Goal: Check status: Check status

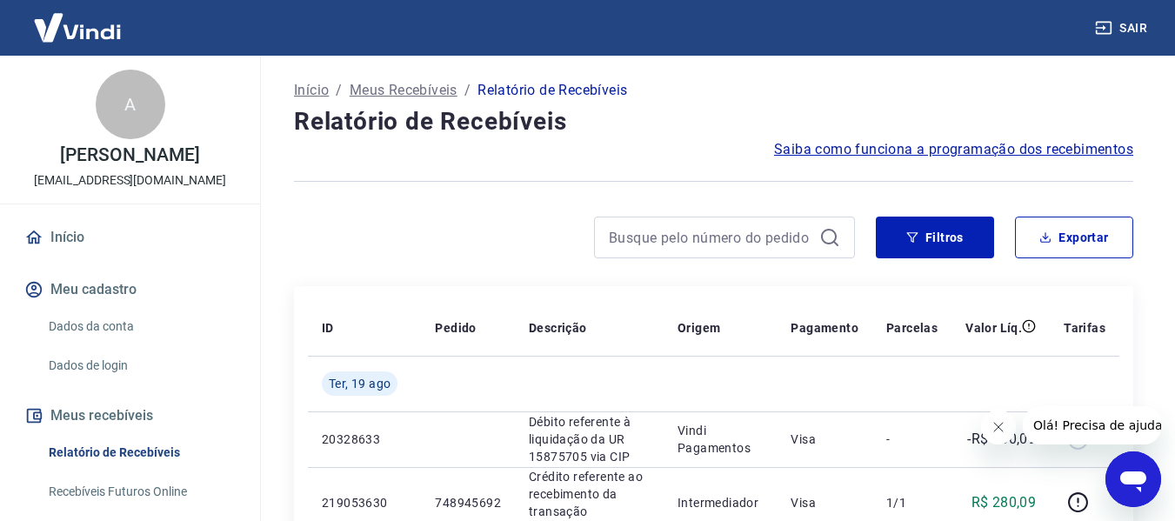
click at [603, 224] on div at bounding box center [724, 238] width 261 height 42
click at [615, 246] on input at bounding box center [711, 237] width 204 height 26
paste input "742934676"
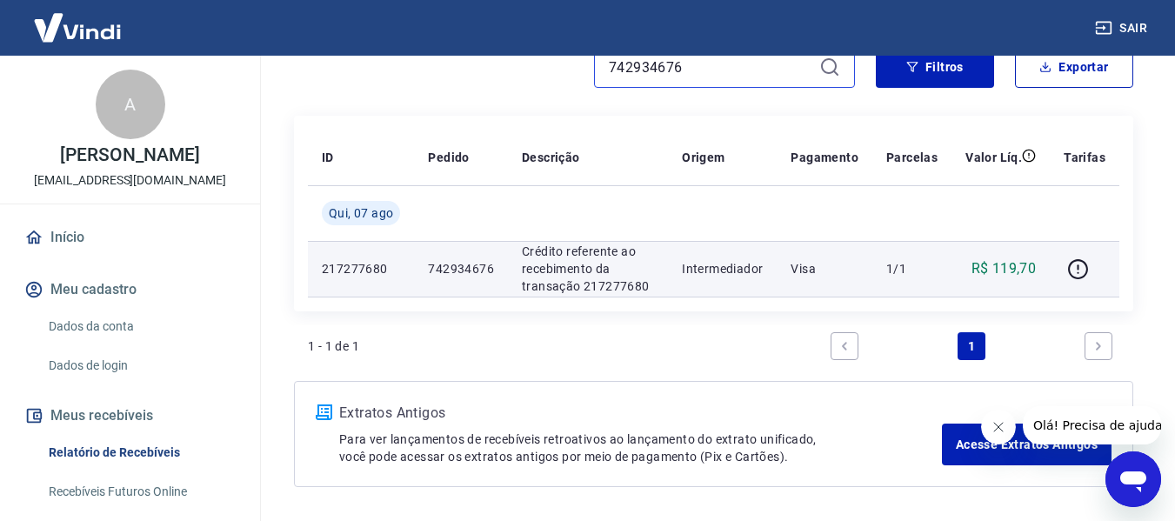
scroll to position [174, 0]
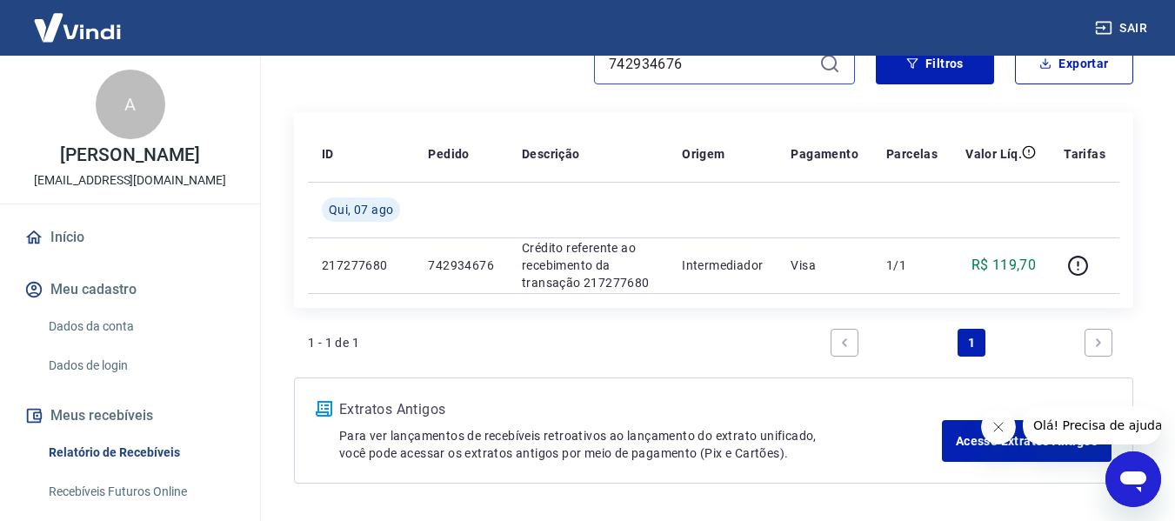
drag, startPoint x: 676, startPoint y: 71, endPoint x: 615, endPoint y: 70, distance: 60.9
click at [615, 70] on input "742934676" at bounding box center [711, 63] width 204 height 26
drag, startPoint x: 698, startPoint y: 62, endPoint x: 601, endPoint y: 61, distance: 97.4
click at [601, 61] on div "742934676" at bounding box center [724, 64] width 261 height 42
paste input "3338063"
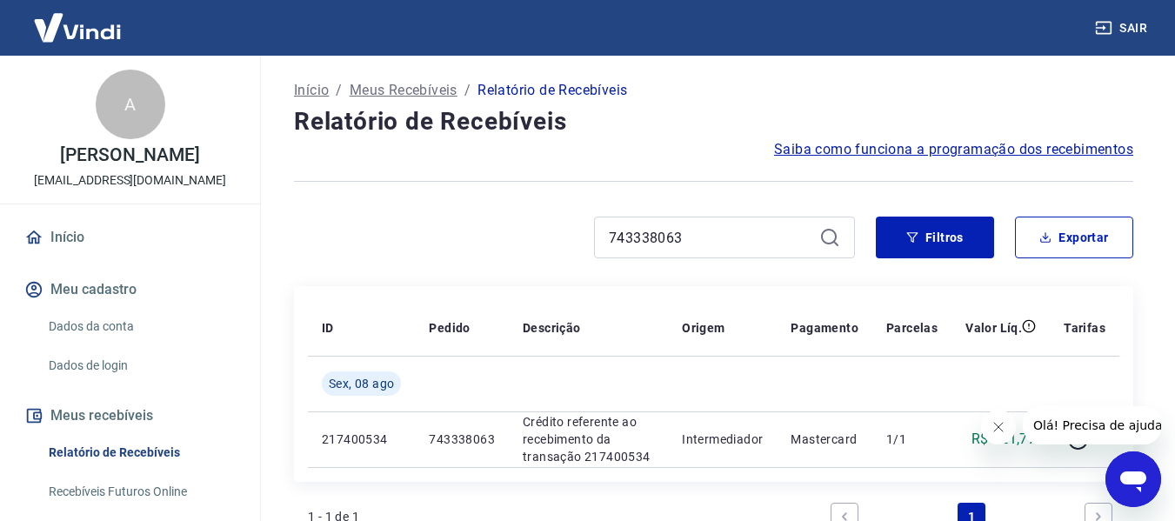
click at [830, 237] on icon at bounding box center [829, 237] width 21 height 21
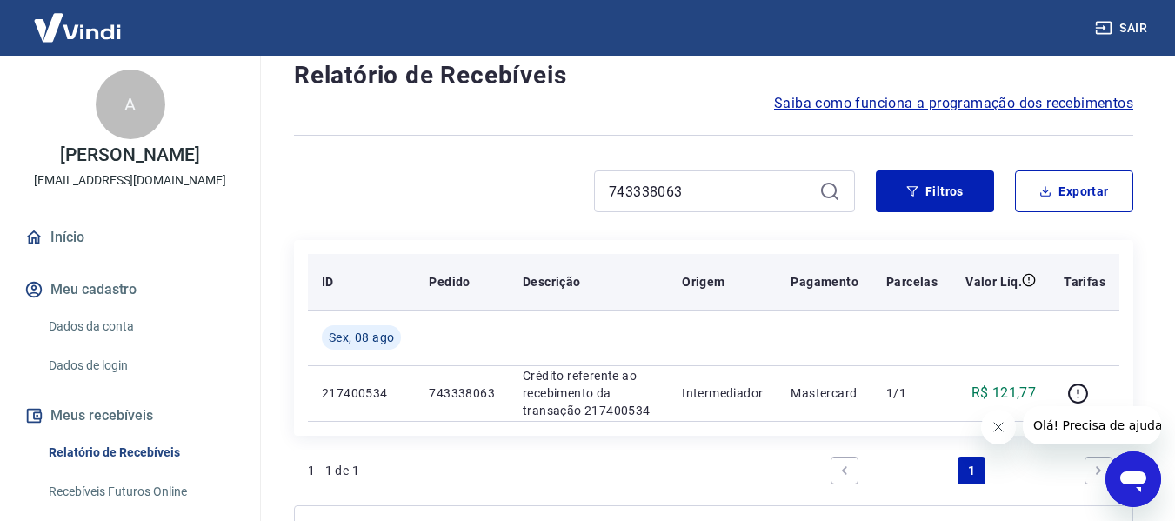
scroll to position [174, 0]
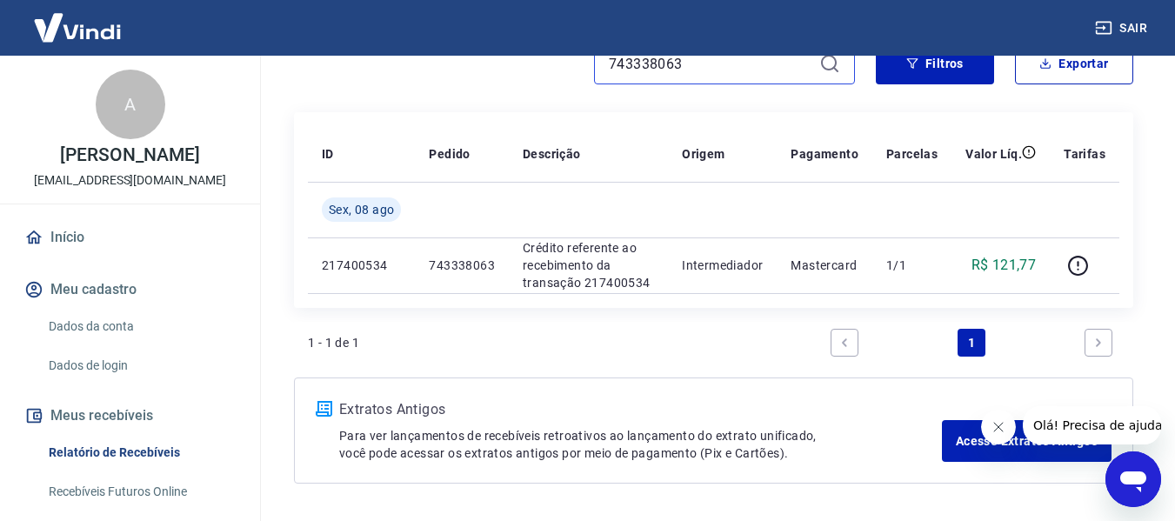
drag, startPoint x: 683, startPoint y: 64, endPoint x: 608, endPoint y: 71, distance: 75.1
click at [608, 71] on div "743338063" at bounding box center [724, 64] width 261 height 42
paste input "15553691"
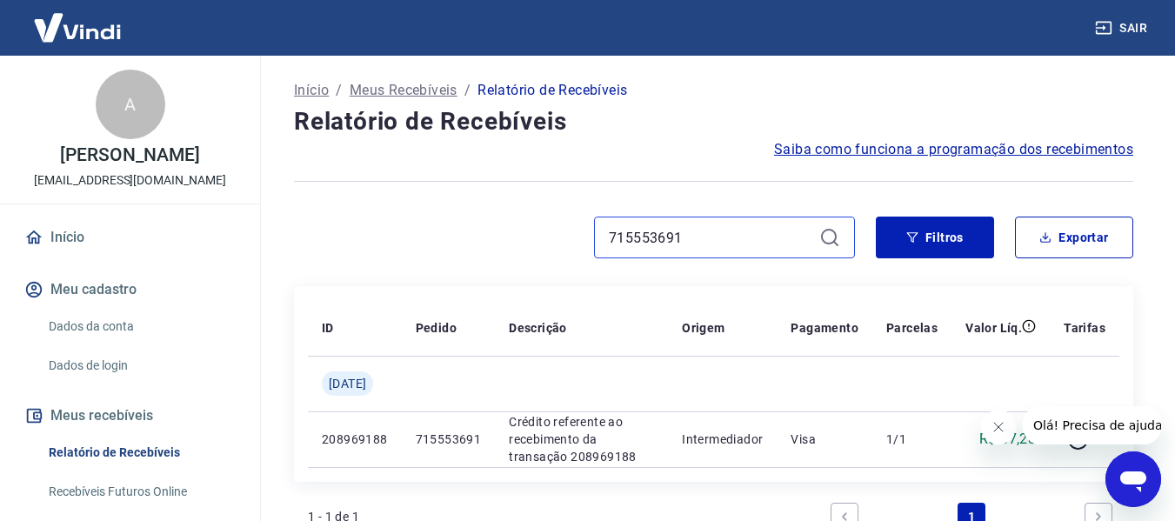
drag, startPoint x: 693, startPoint y: 233, endPoint x: 581, endPoint y: 238, distance: 112.3
click at [581, 238] on div "715553691" at bounding box center [574, 238] width 561 height 42
paste input "48308509"
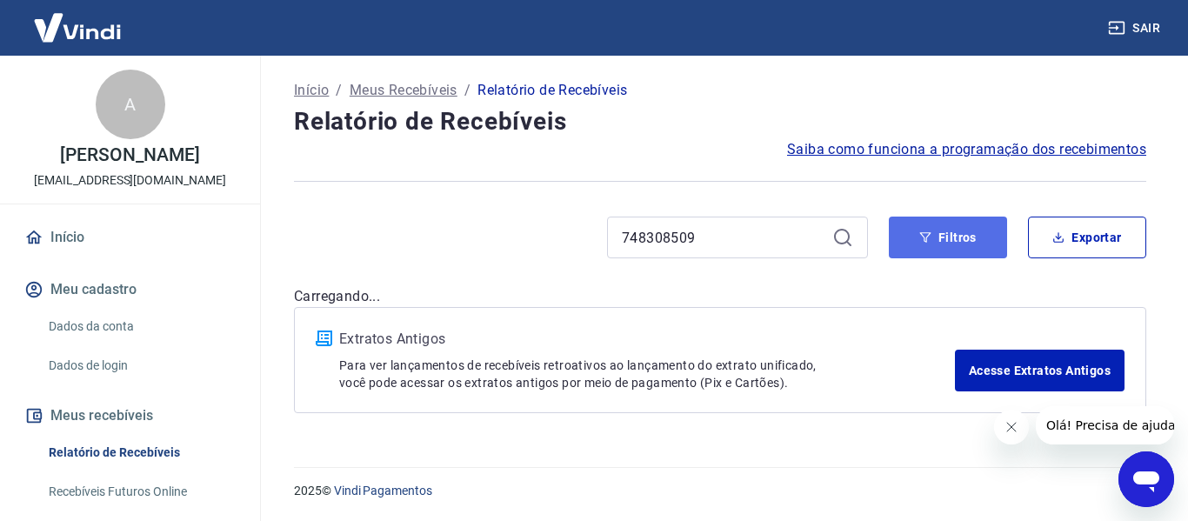
click at [940, 228] on button "Filtros" at bounding box center [948, 238] width 118 height 42
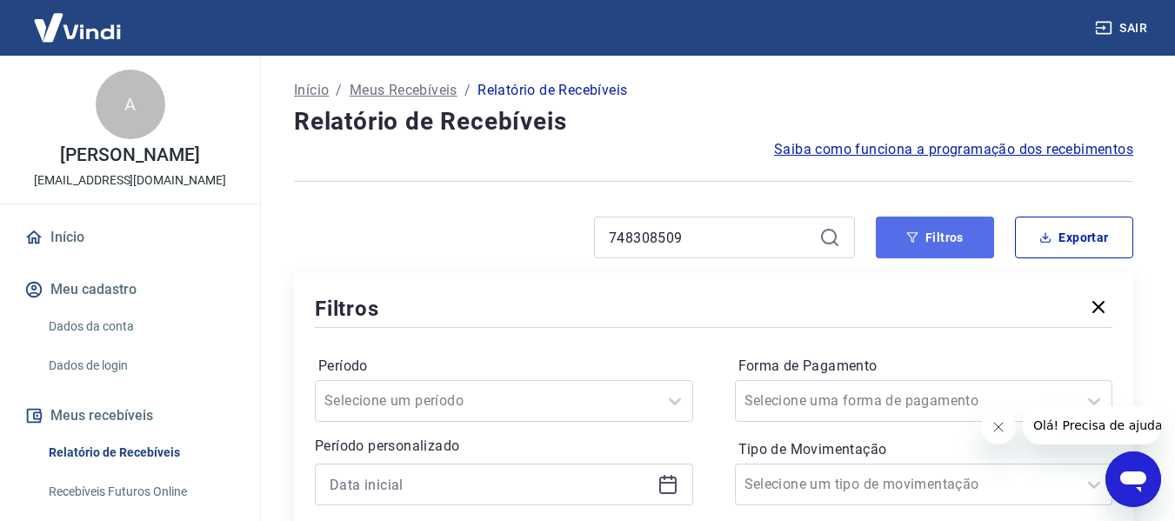
click at [911, 245] on button "Filtros" at bounding box center [935, 238] width 118 height 42
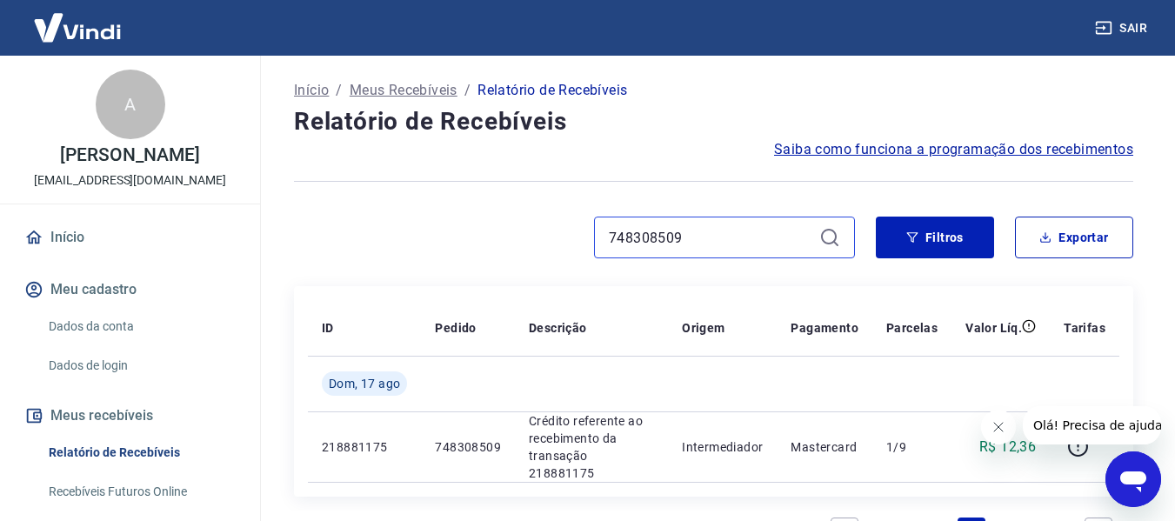
drag, startPoint x: 690, startPoint y: 243, endPoint x: 602, endPoint y: 245, distance: 87.9
click at [602, 245] on div "748308509" at bounding box center [724, 238] width 261 height 42
paste input "6757451"
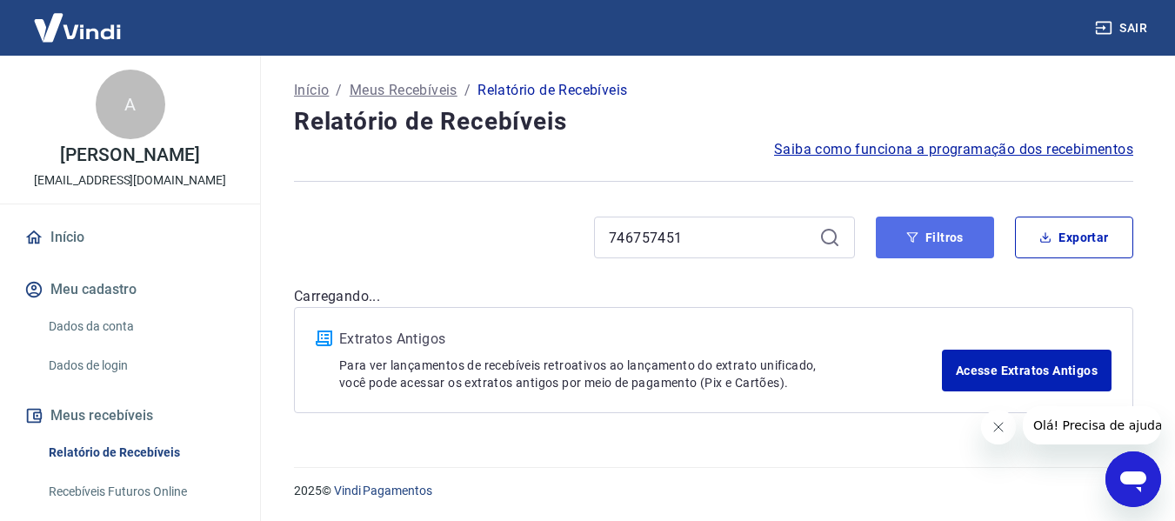
click at [907, 244] on button "Filtros" at bounding box center [935, 238] width 118 height 42
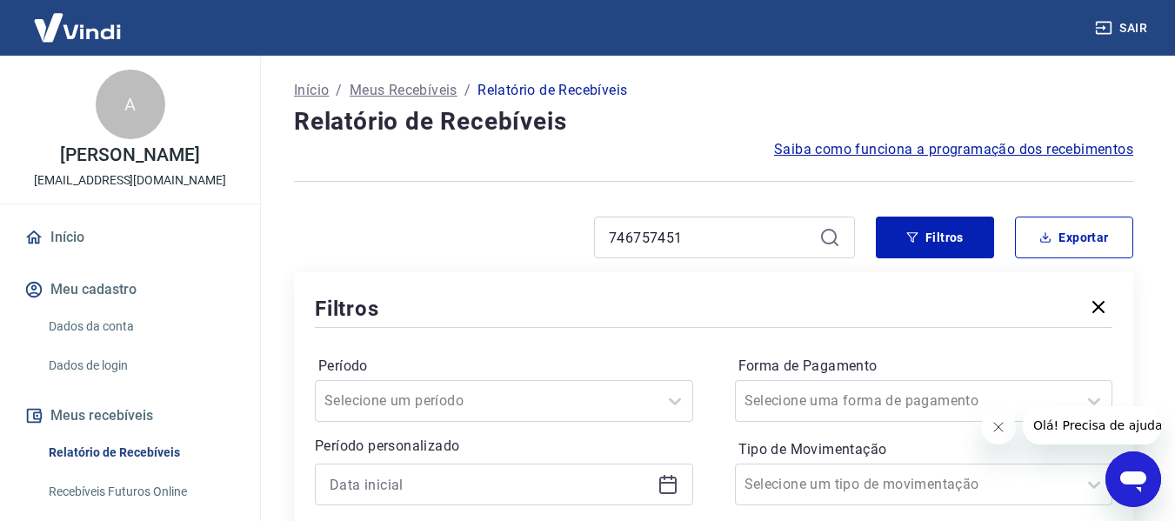
click at [832, 233] on icon at bounding box center [829, 237] width 21 height 21
click at [744, 250] on div "746757451" at bounding box center [724, 238] width 261 height 42
click at [712, 244] on input "746757451" at bounding box center [711, 237] width 204 height 26
click at [832, 237] on icon at bounding box center [829, 237] width 21 height 21
drag, startPoint x: 694, startPoint y: 242, endPoint x: 591, endPoint y: 242, distance: 102.6
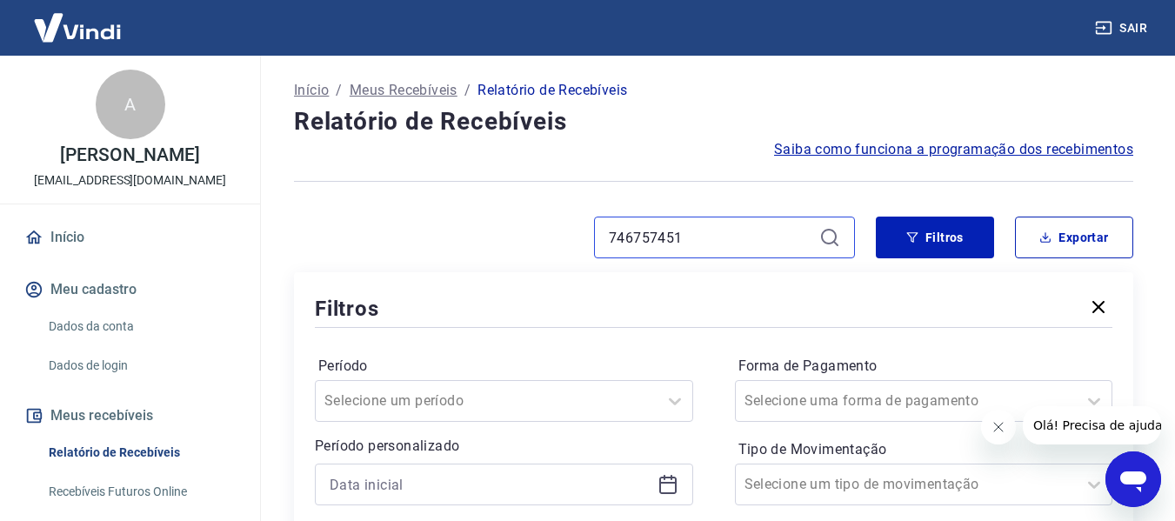
click at [591, 242] on div "746757451" at bounding box center [574, 238] width 561 height 42
click at [1097, 311] on icon "button" at bounding box center [1098, 307] width 21 height 21
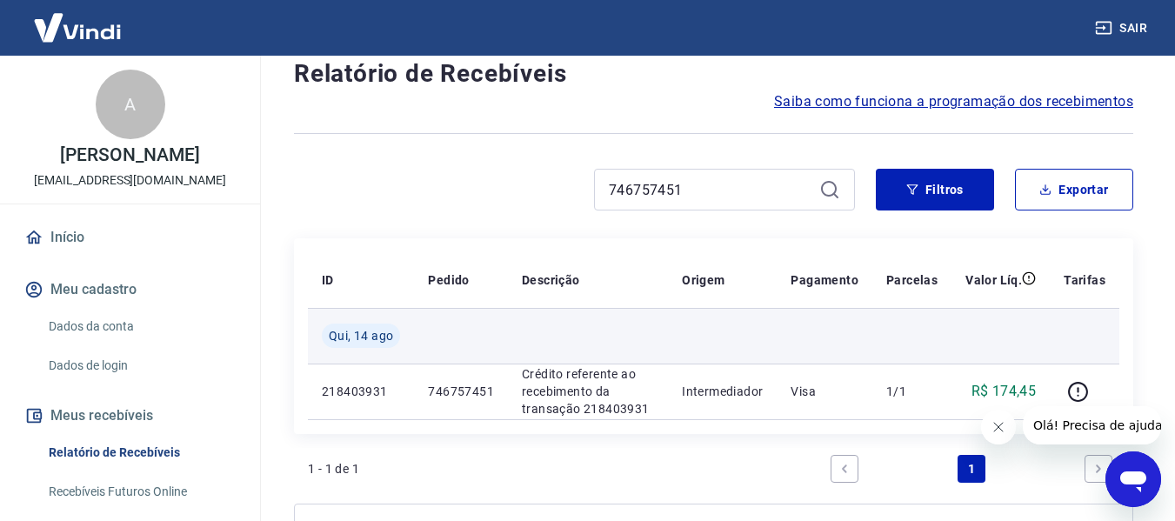
scroll to position [87, 0]
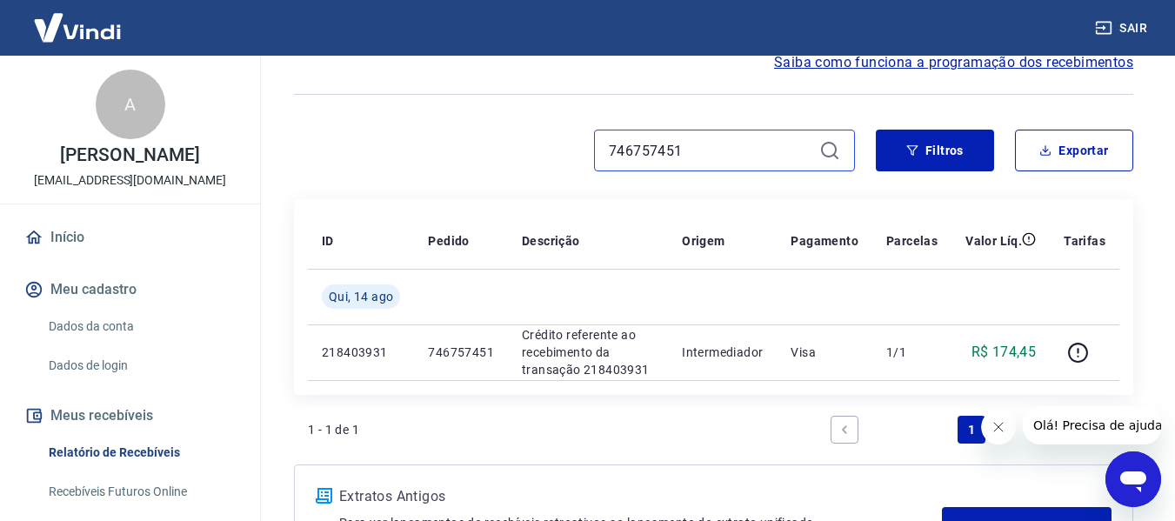
drag, startPoint x: 684, startPoint y: 149, endPoint x: 604, endPoint y: 159, distance: 80.7
click at [604, 159] on div "746757451" at bounding box center [724, 151] width 261 height 42
paste input "7201093"
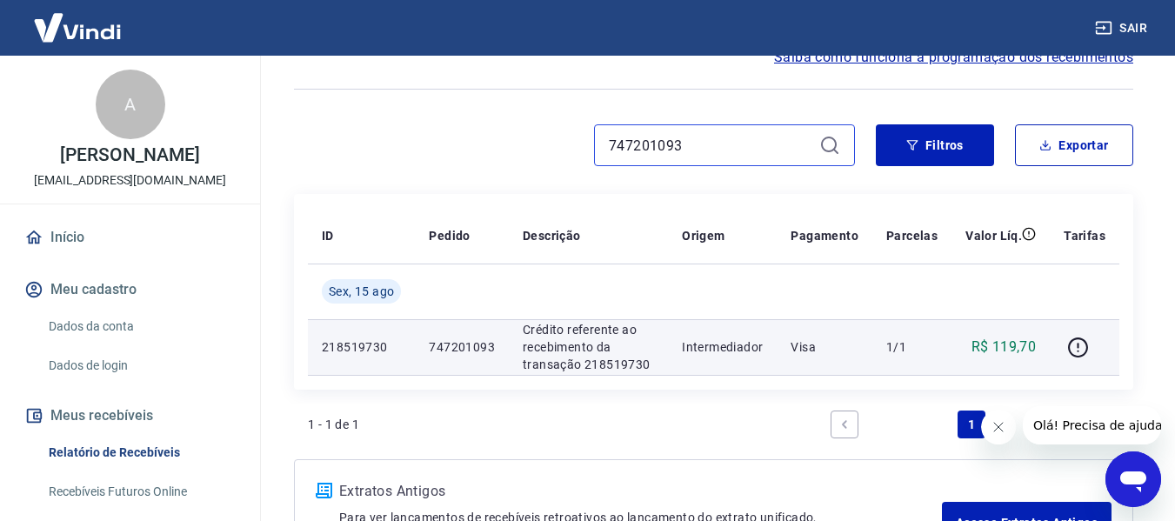
scroll to position [174, 0]
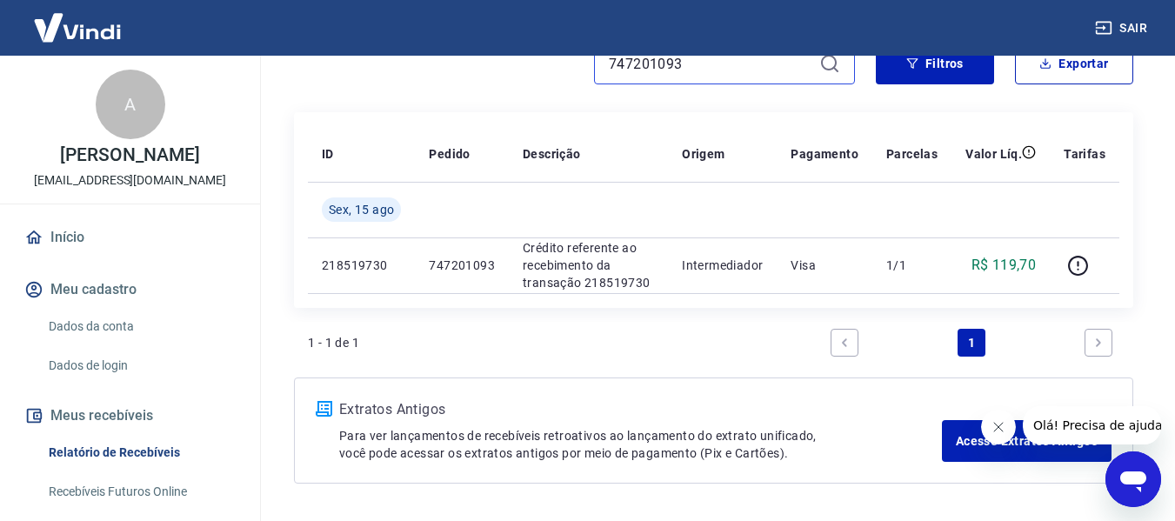
drag, startPoint x: 704, startPoint y: 67, endPoint x: 586, endPoint y: 62, distance: 117.5
click at [586, 62] on div "747201093" at bounding box center [574, 64] width 561 height 42
paste input "9501502"
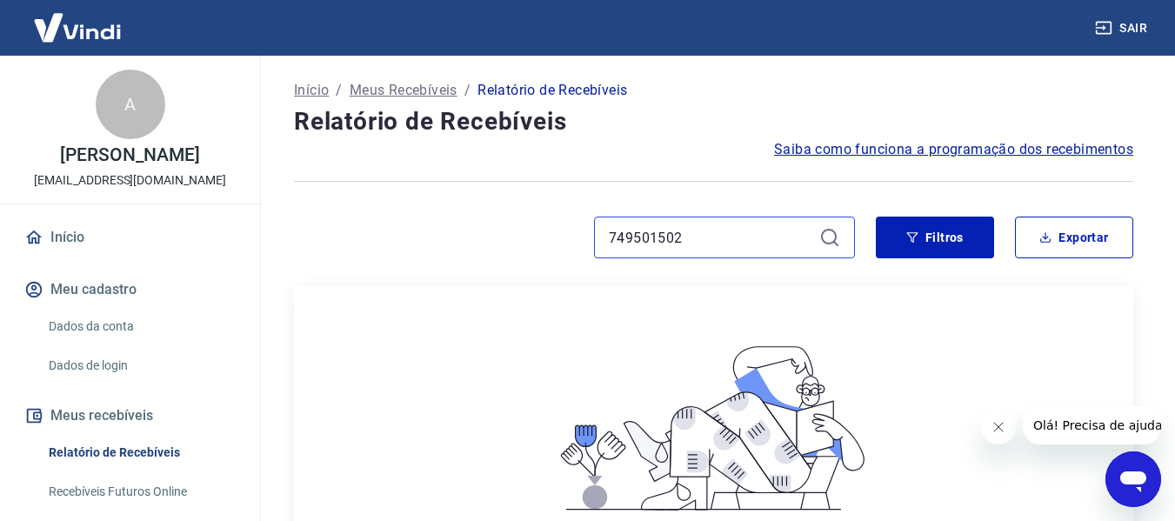
drag, startPoint x: 691, startPoint y: 233, endPoint x: 604, endPoint y: 239, distance: 88.0
click at [604, 239] on div "749501502" at bounding box center [724, 238] width 261 height 42
paste input "7253911"
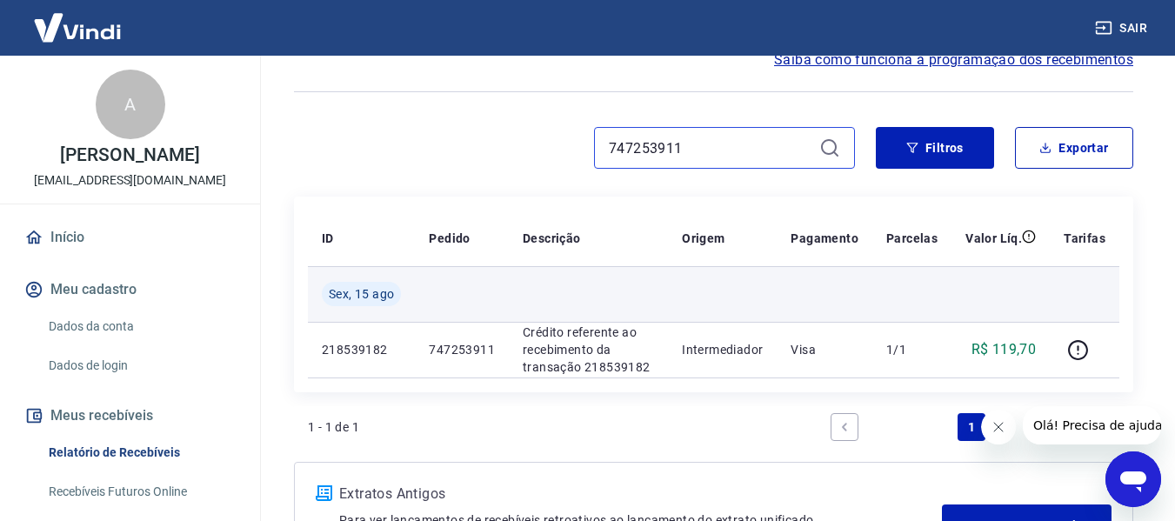
scroll to position [174, 0]
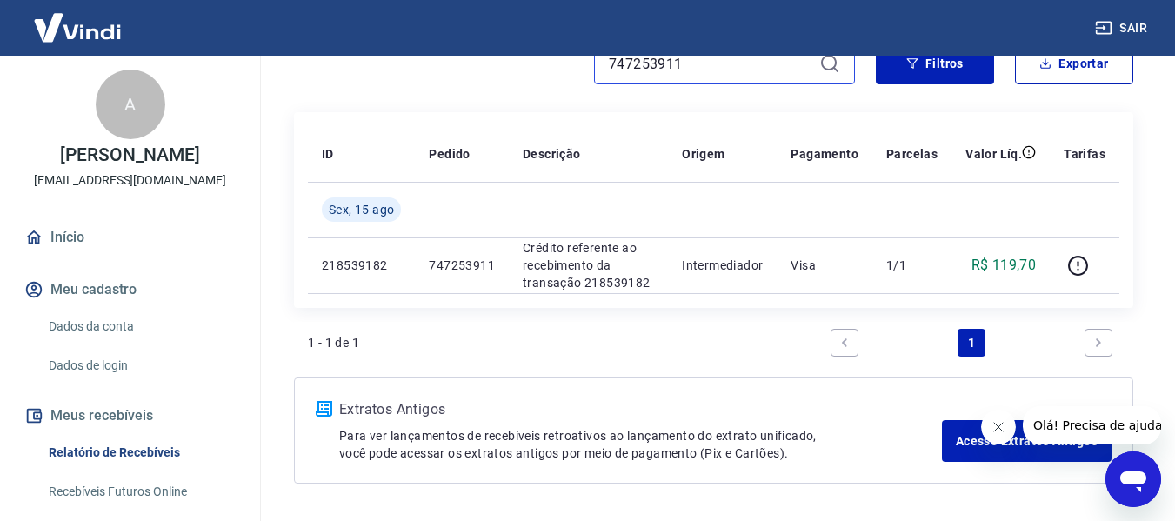
type input "747253911"
